Goal: Information Seeking & Learning: Learn about a topic

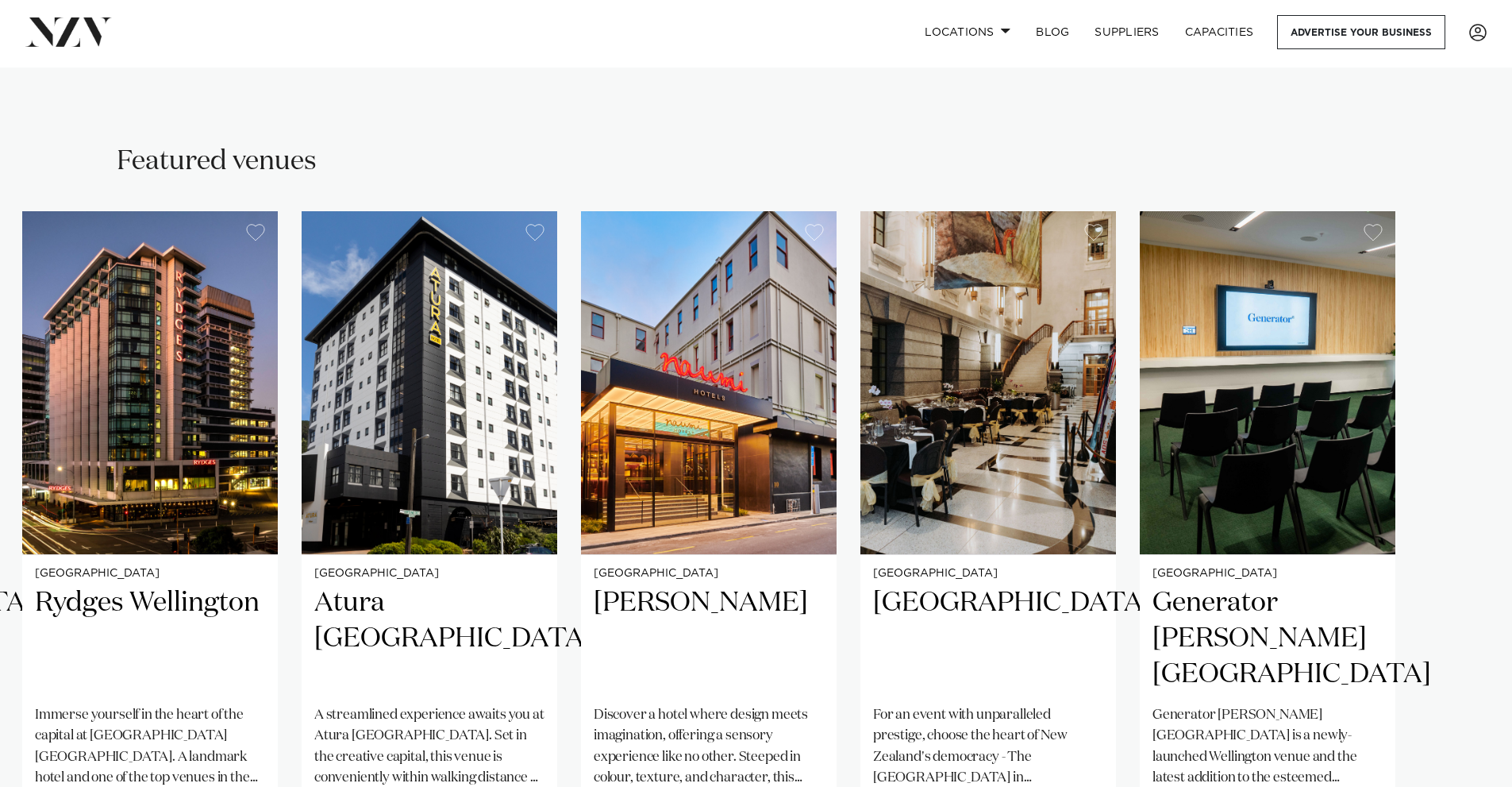
click at [1128, 144] on div "Featured venues" at bounding box center [756, 161] width 1279 height 36
click at [1472, 152] on div "Featured venues Wellington 30 [PERSON_NAME] Plug into the energy at [STREET_ADD…" at bounding box center [756, 543] width 1487 height 800
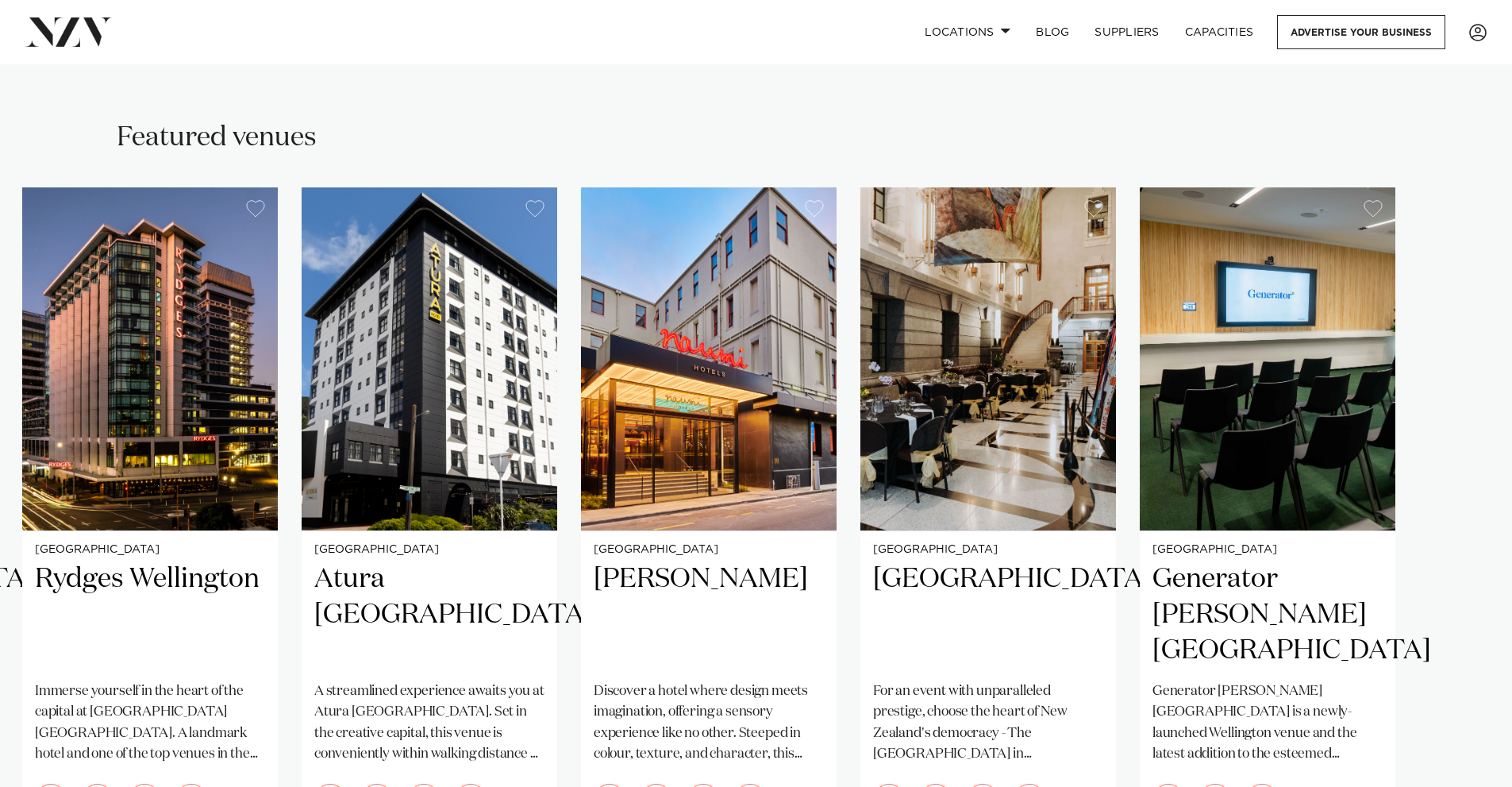
drag, startPoint x: 1468, startPoint y: 144, endPoint x: 1463, endPoint y: 174, distance: 30.4
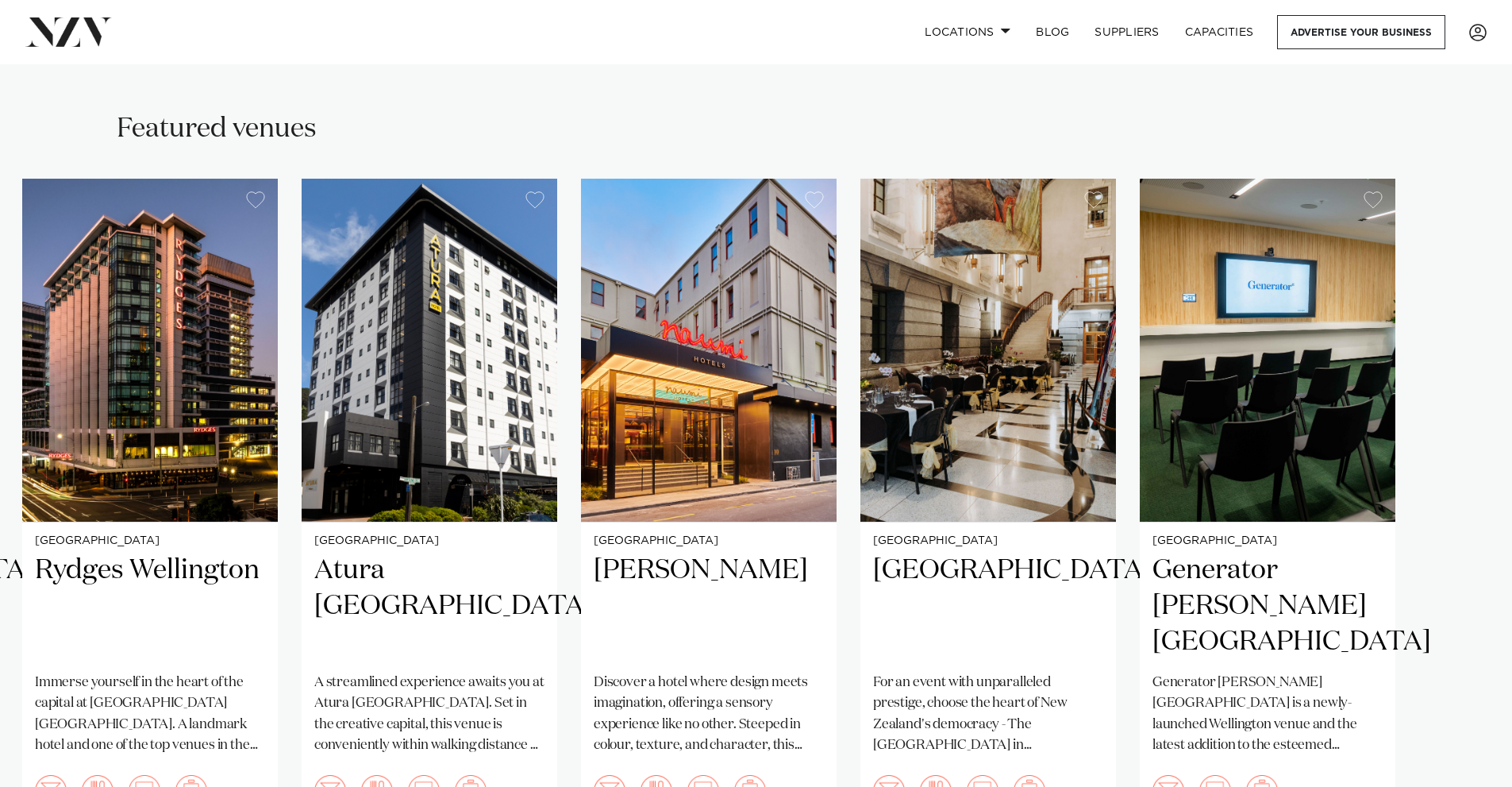
click at [1460, 179] on swiper-container "Wellington 30 [PERSON_NAME] Plug into the energy at [STREET_ADDRESS], a contemp…" at bounding box center [756, 545] width 1512 height 733
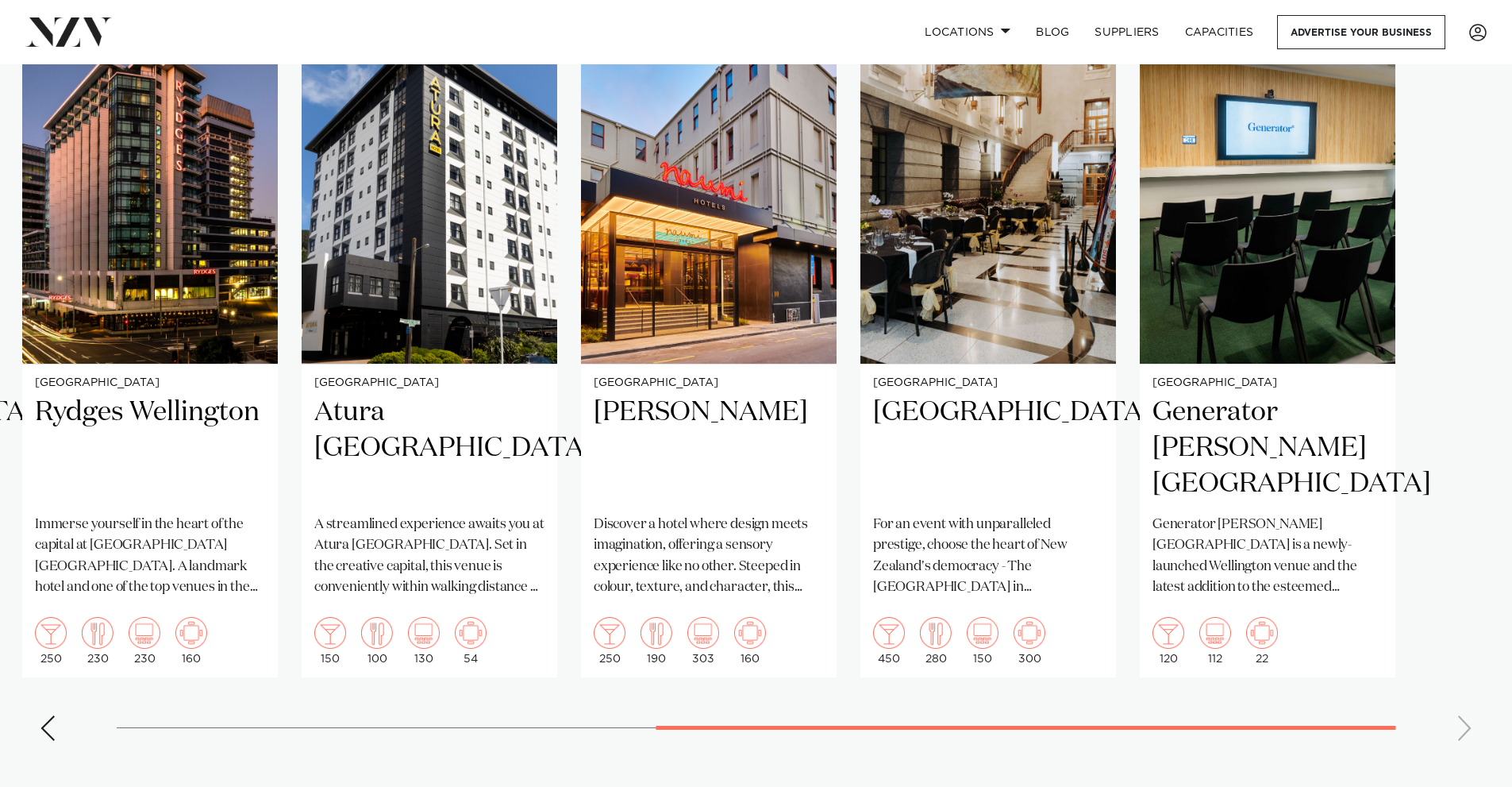
scroll to position [1303, 0]
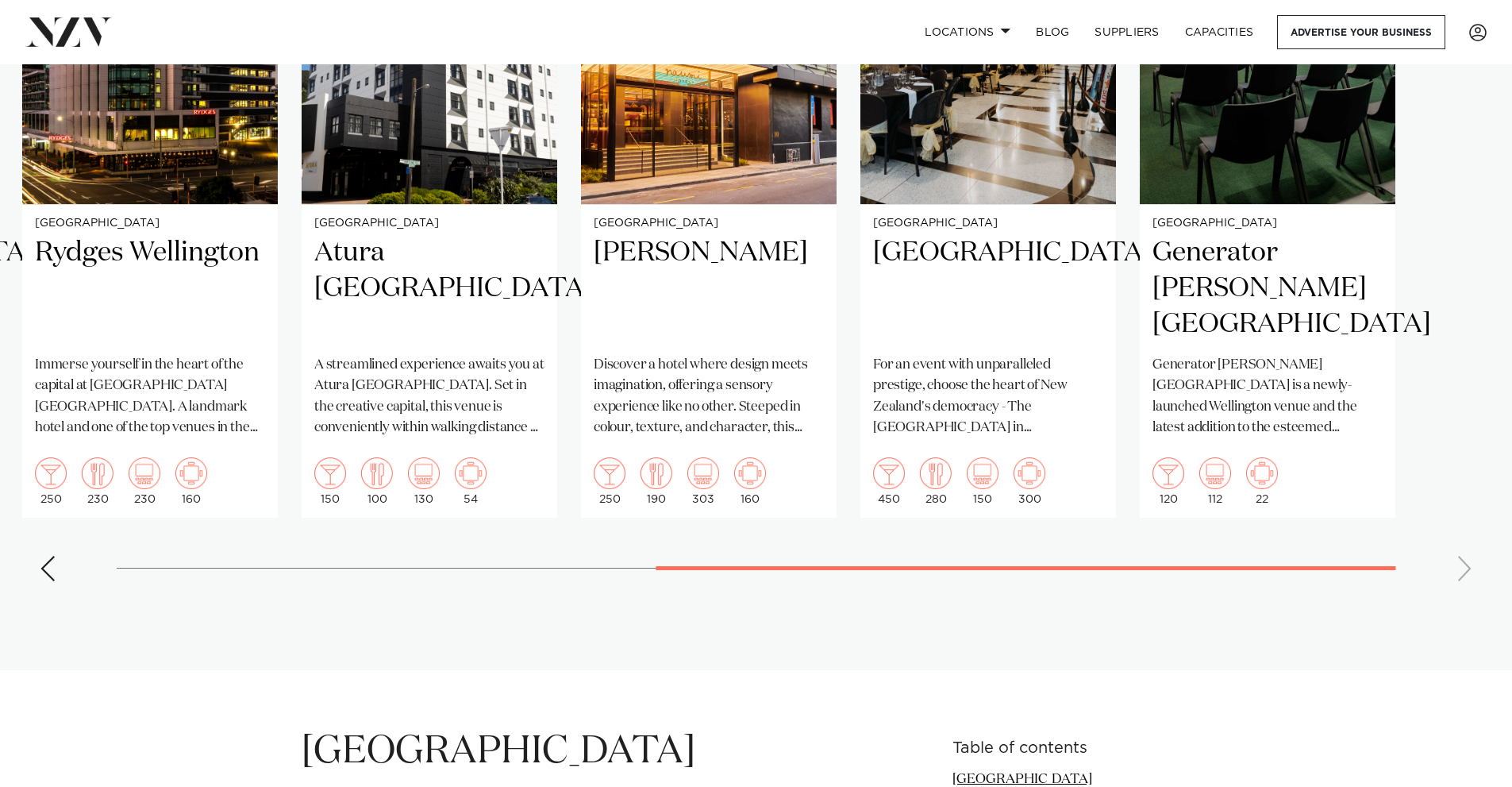
click at [33, 550] on swiper-container "Wellington 30 [PERSON_NAME] Plug into the energy at [STREET_ADDRESS], a contemp…" at bounding box center [756, 228] width 1512 height 733
click at [50, 556] on div "Previous slide" at bounding box center [47, 568] width 16 height 25
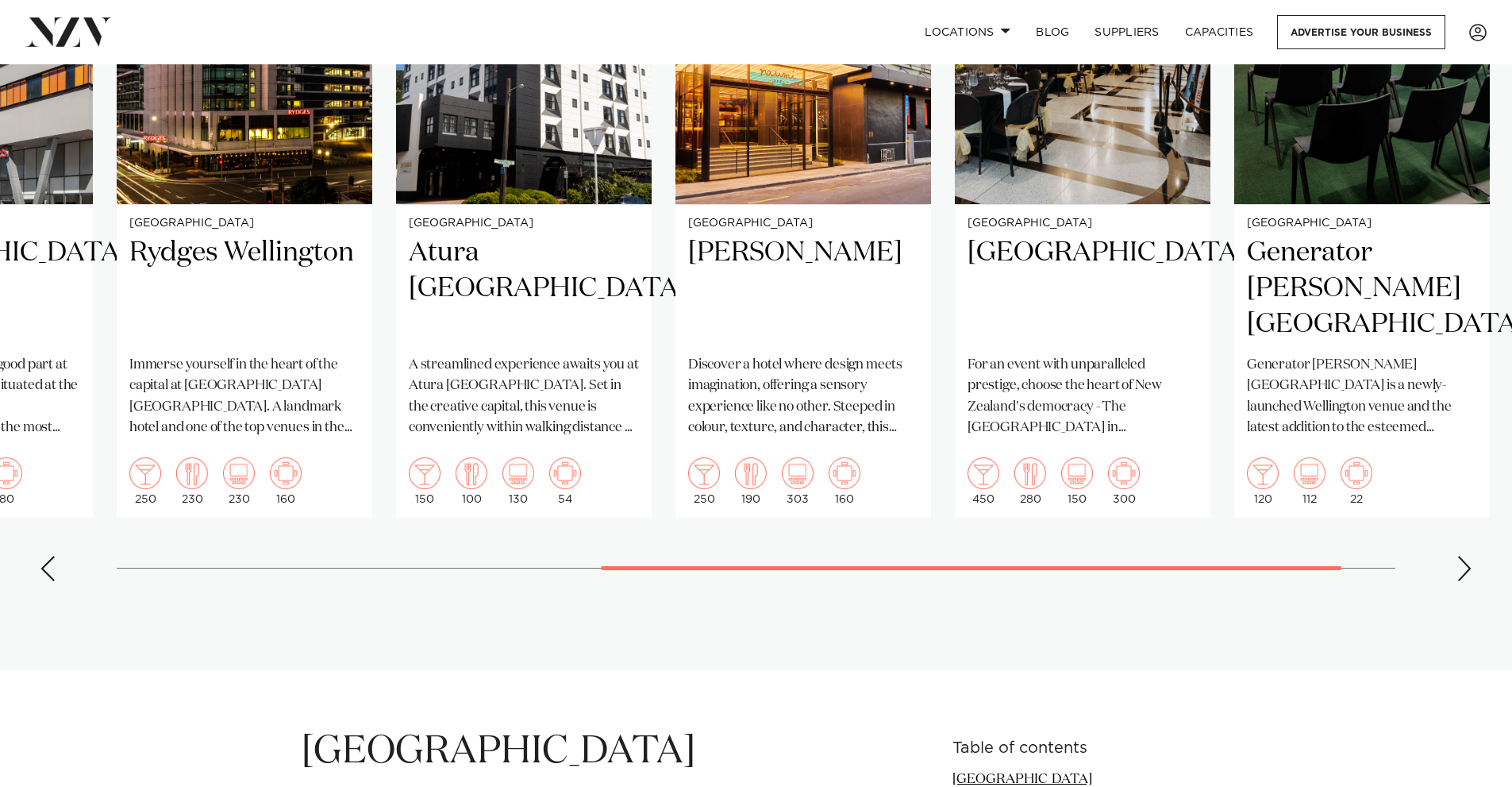
click at [50, 556] on div "Previous slide" at bounding box center [47, 568] width 16 height 25
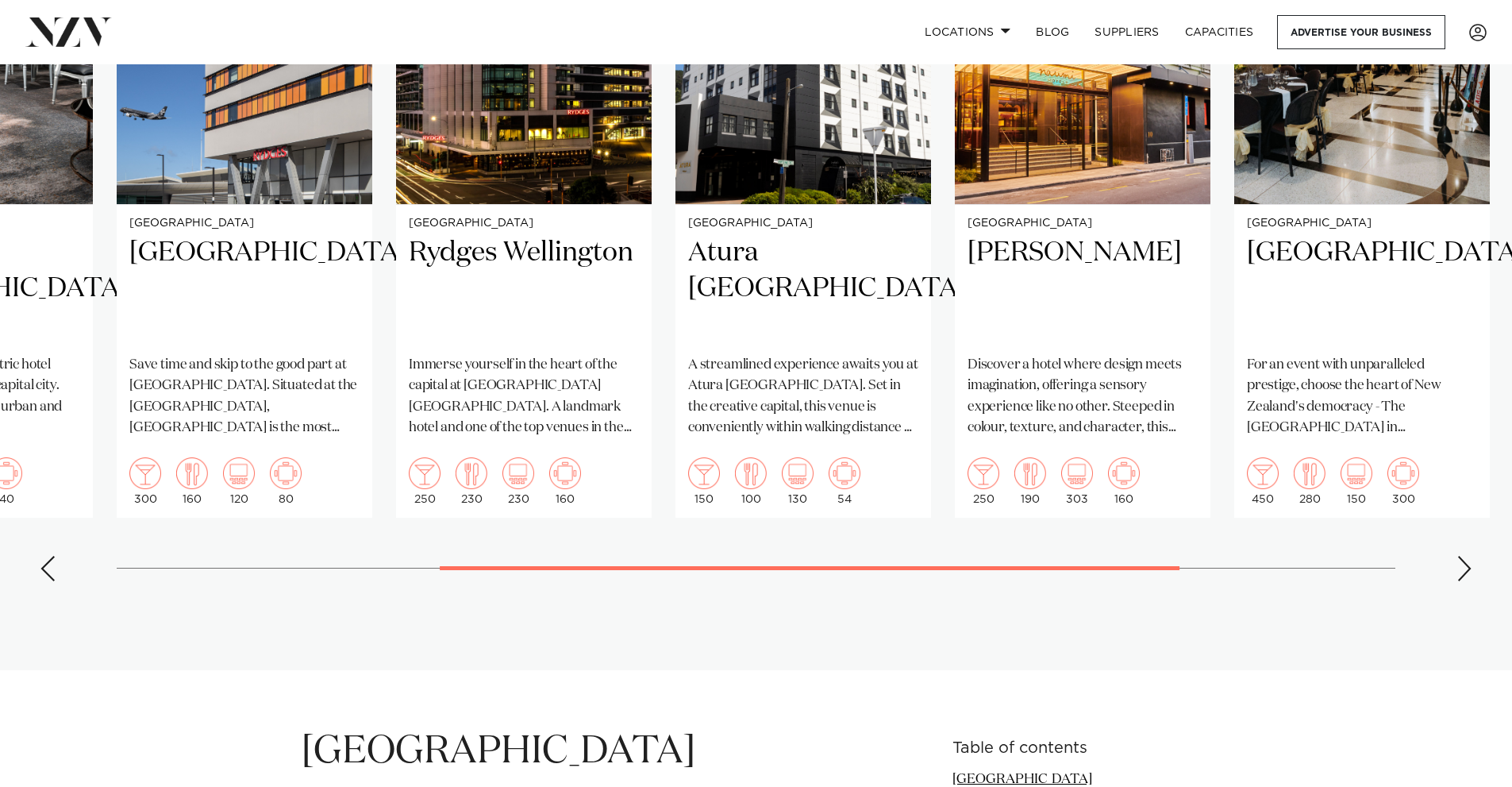
click at [50, 556] on div "Previous slide" at bounding box center [47, 568] width 16 height 25
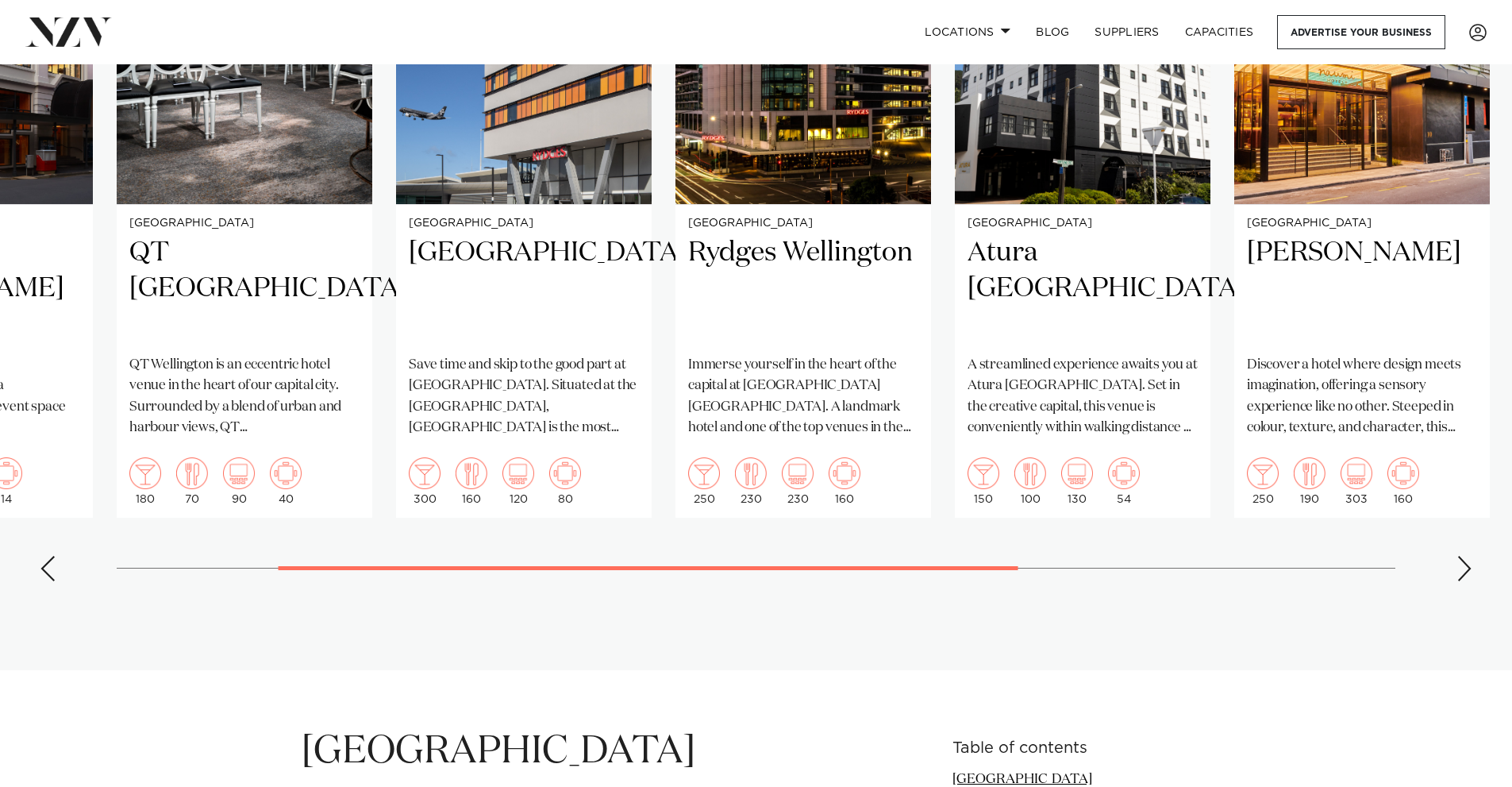
click at [50, 556] on div "Previous slide" at bounding box center [47, 568] width 16 height 25
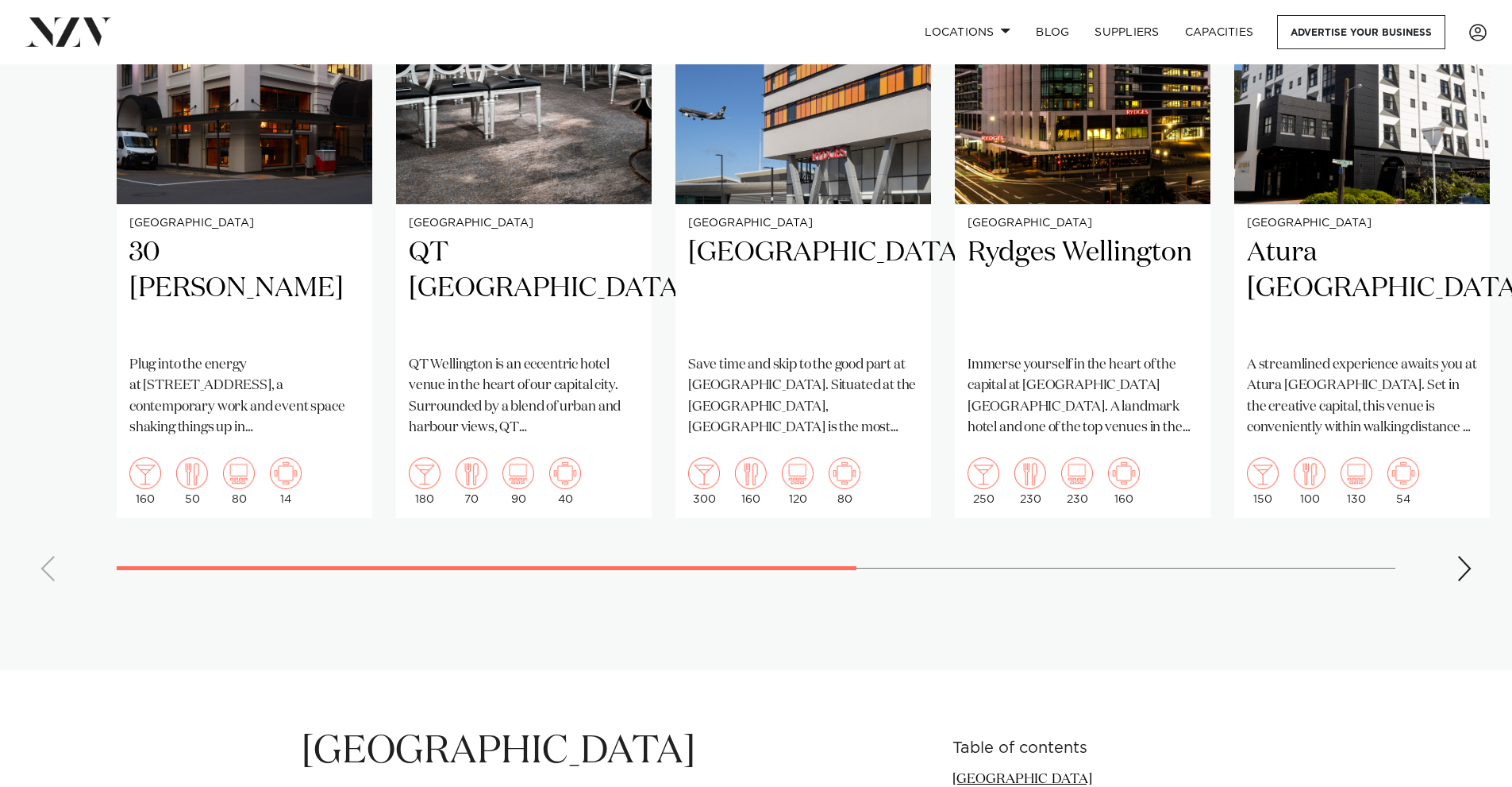
click at [50, 548] on swiper-container "Wellington 30 [PERSON_NAME] Plug into the energy at [STREET_ADDRESS], a contemp…" at bounding box center [756, 228] width 1512 height 733
click at [498, 398] on p "QT Wellington is an eccentric hotel venue in the heart of our capital city. Sur…" at bounding box center [524, 396] width 230 height 83
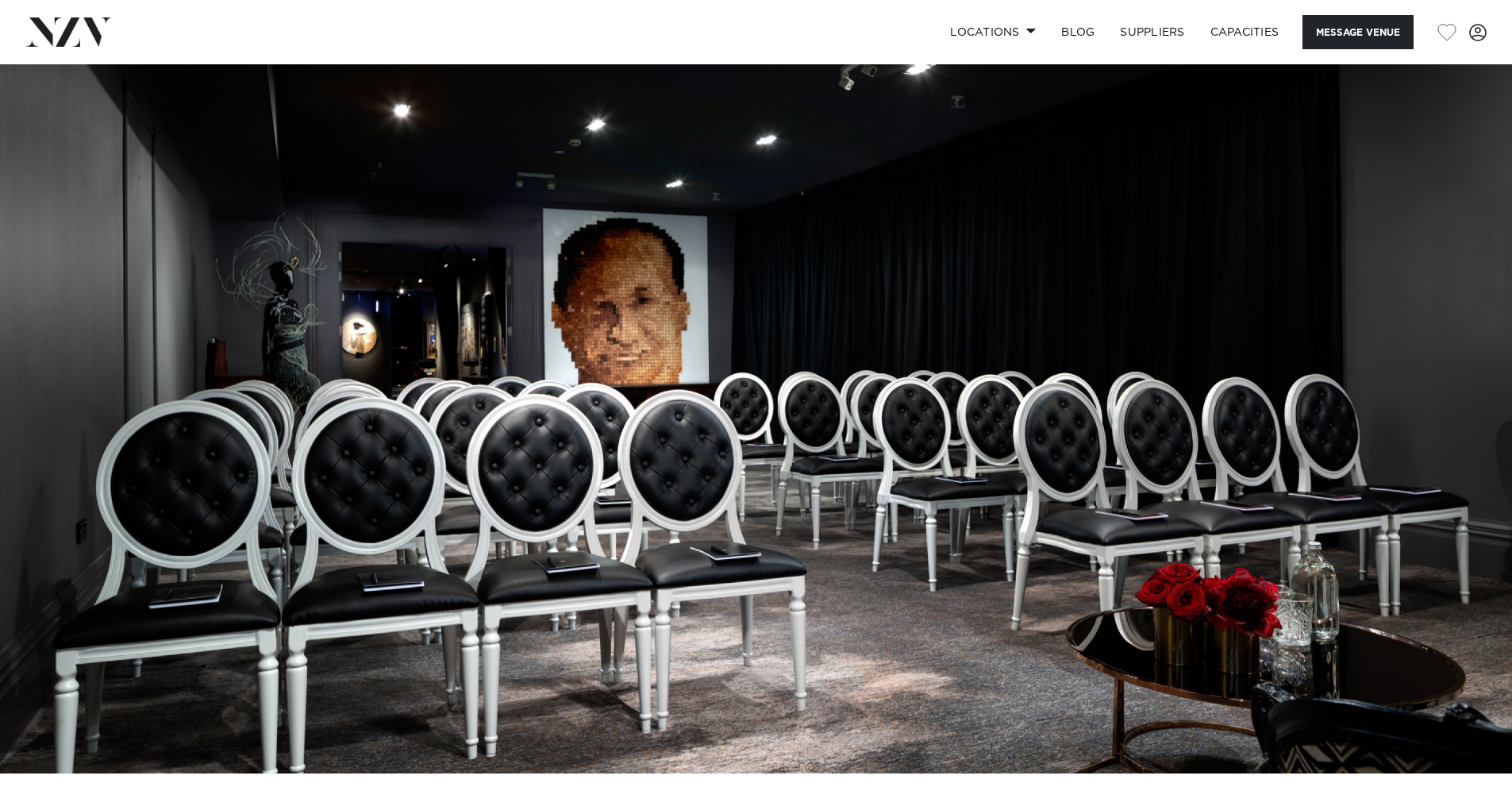
drag, startPoint x: 882, startPoint y: 279, endPoint x: 878, endPoint y: 405, distance: 126.1
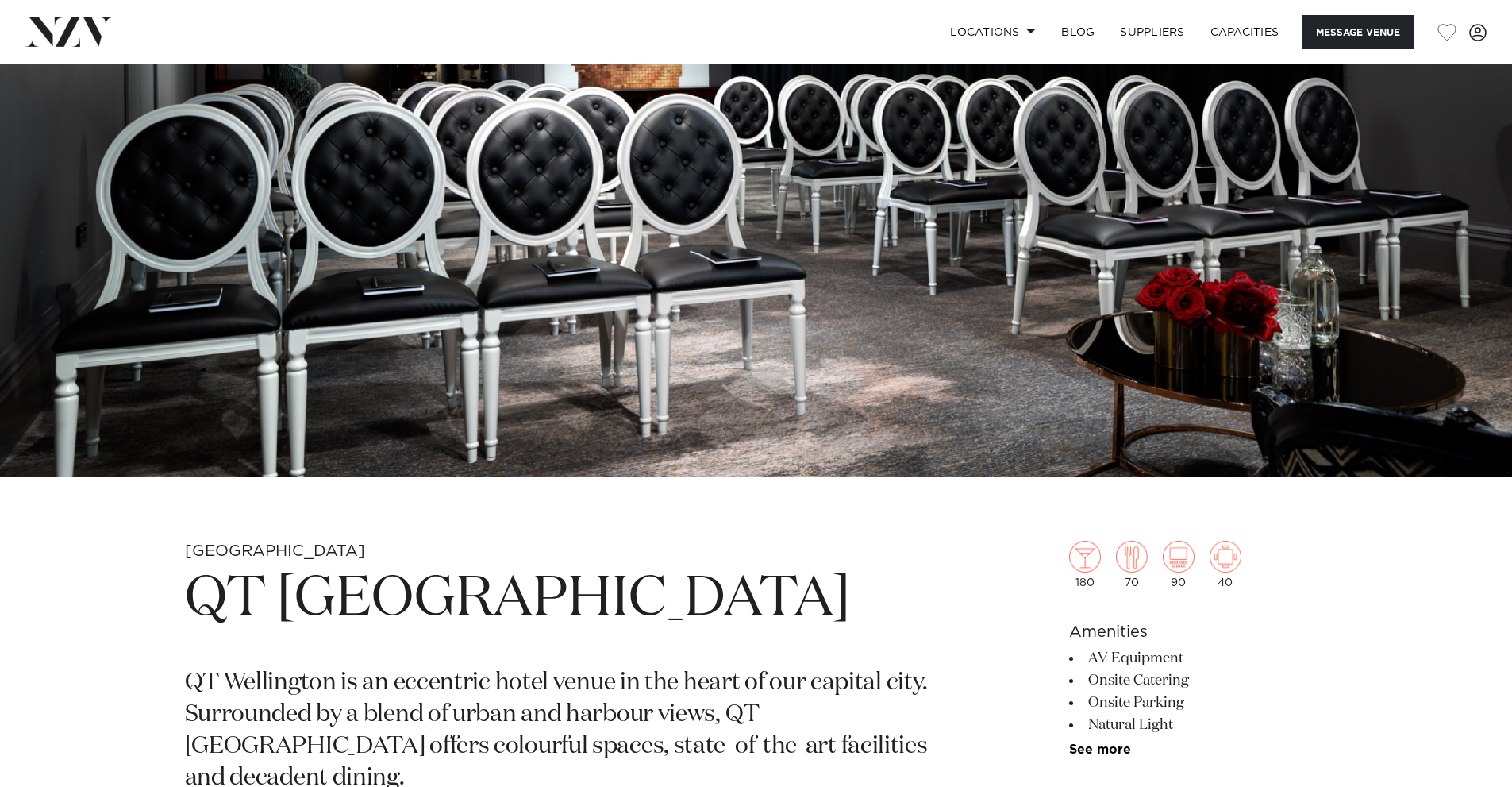
scroll to position [635, 0]
